Goal: Obtain resource: Download file/media

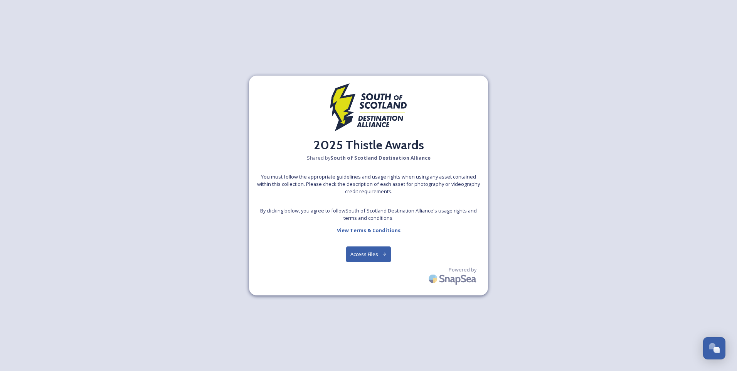
click at [362, 254] on button "Access Files" at bounding box center [368, 254] width 45 height 16
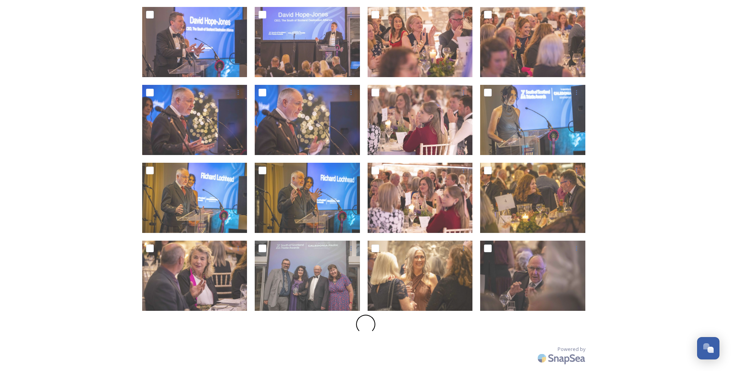
scroll to position [216, 0]
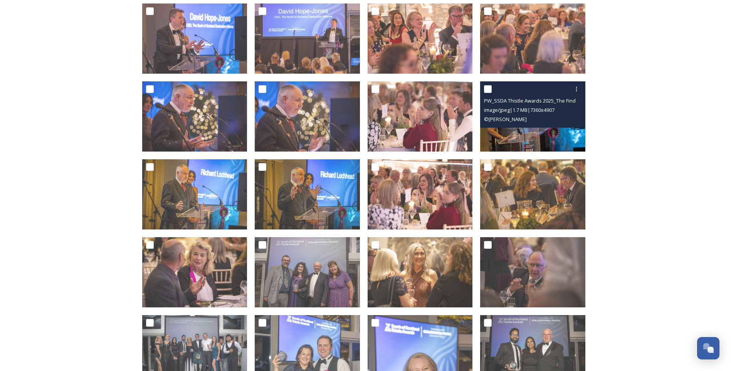
click at [506, 126] on div "PW_SSDA Thistle Awards 2025_The Findra Family_pw7_2575.JPG image/jpeg | 1.7 MB …" at bounding box center [532, 104] width 105 height 46
click at [505, 132] on img at bounding box center [532, 116] width 105 height 70
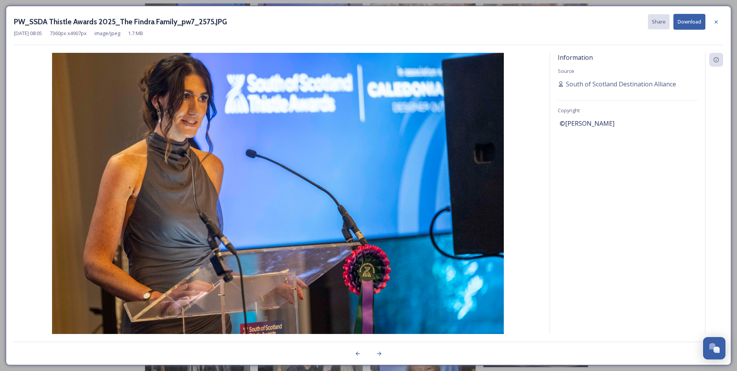
click at [713, 21] on div at bounding box center [716, 22] width 14 height 14
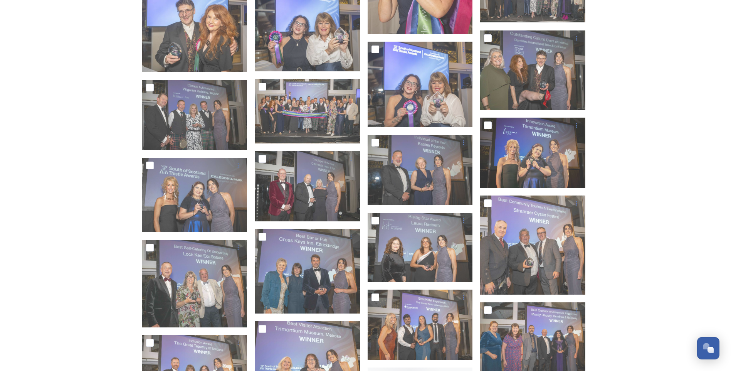
scroll to position [640, 0]
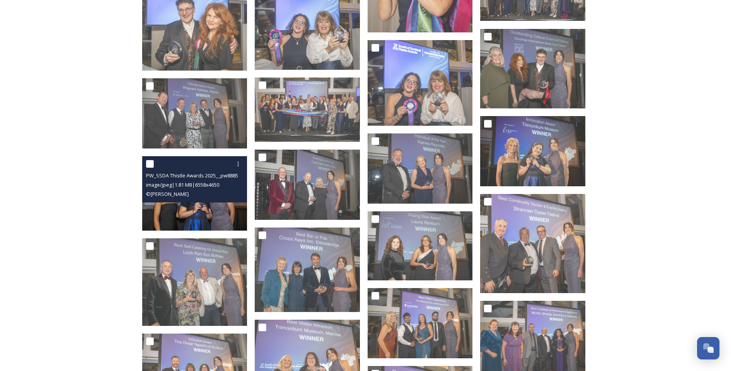
click at [183, 210] on img at bounding box center [194, 193] width 105 height 74
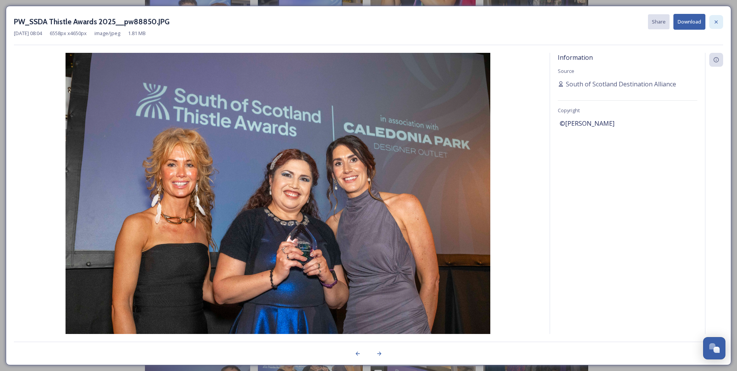
click at [715, 23] on icon at bounding box center [716, 22] width 6 height 6
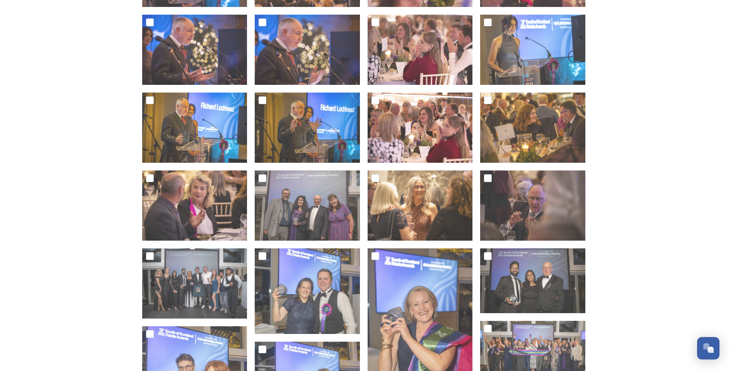
scroll to position [215, 0]
